Goal: Navigation & Orientation: Find specific page/section

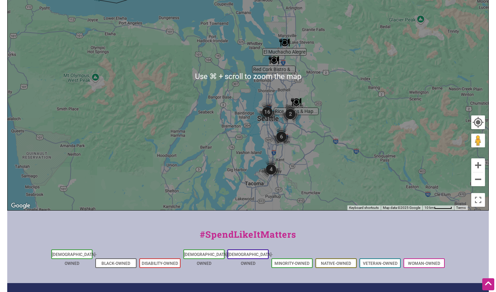
scroll to position [199, 0]
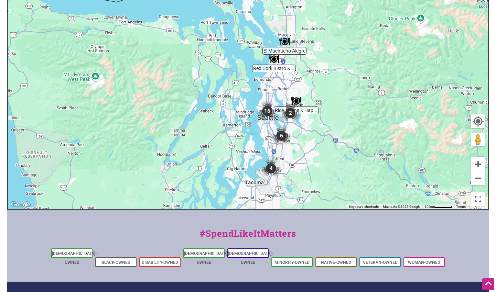
click at [283, 130] on img "6" at bounding box center [281, 135] width 21 height 21
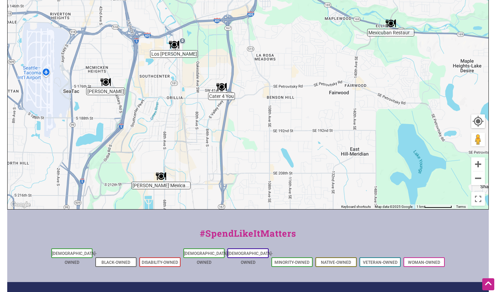
click at [283, 130] on div "To navigate, press the arrow keys." at bounding box center [248, 75] width 480 height 267
click at [174, 47] on img "Los Bigotes de Villa" at bounding box center [174, 45] width 10 height 10
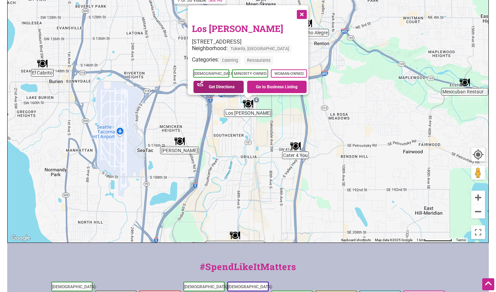
scroll to position [163, 0]
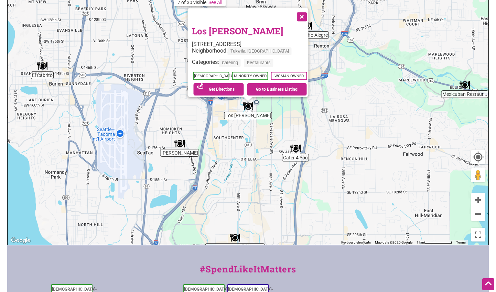
click at [232, 25] on link "Los [PERSON_NAME]" at bounding box center [237, 31] width 91 height 12
click at [300, 15] on button "Close" at bounding box center [300, 16] width 17 height 17
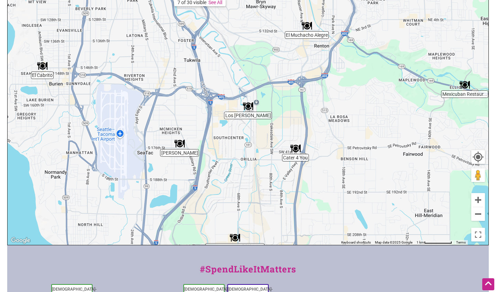
click at [44, 68] on img "El Cabrito" at bounding box center [42, 66] width 10 height 10
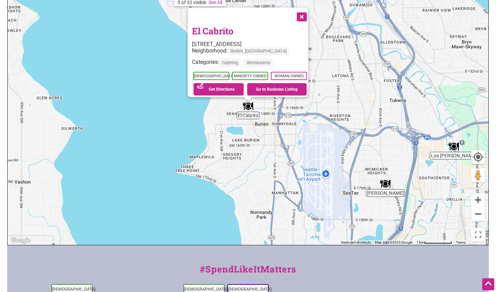
click at [217, 30] on link "El Cabrito" at bounding box center [213, 31] width 42 height 12
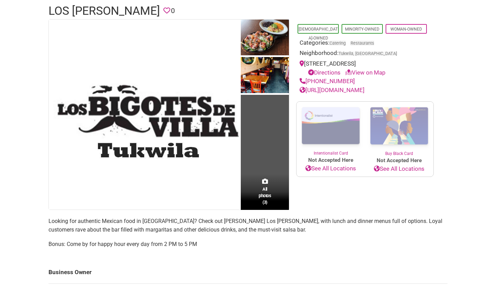
scroll to position [104, 0]
